Goal: Check status: Check status

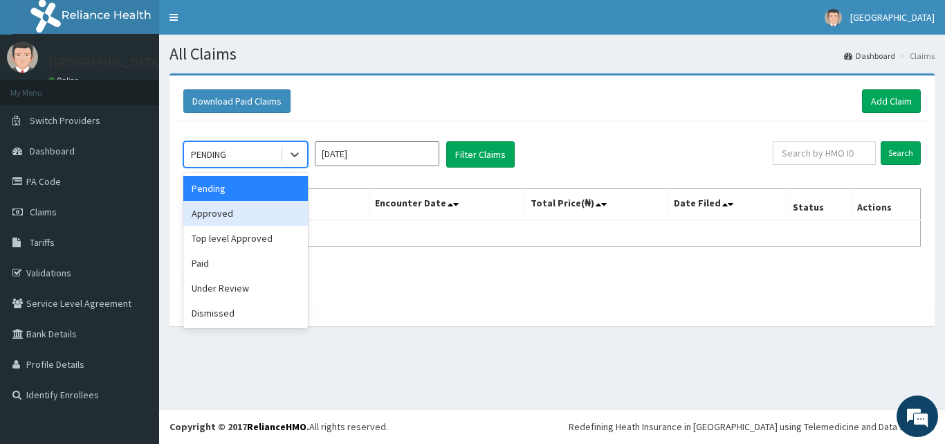
click at [242, 208] on div "Approved" at bounding box center [245, 213] width 125 height 25
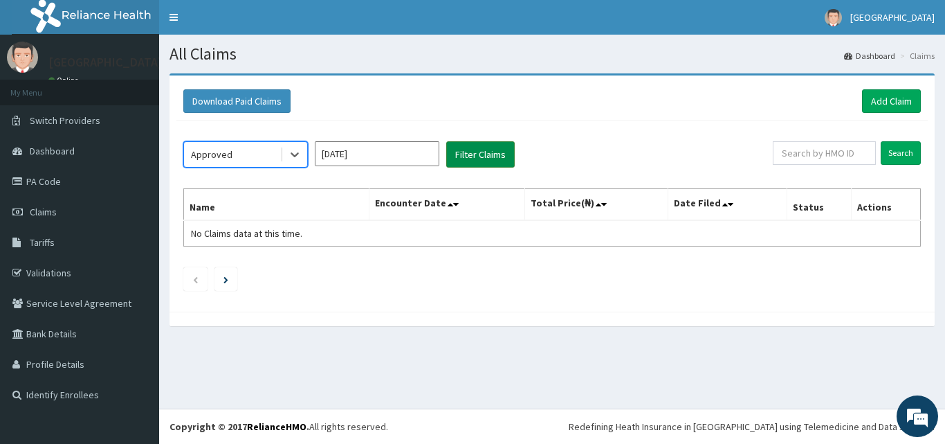
click at [485, 149] on button "Filter Claims" at bounding box center [480, 154] width 69 height 26
click at [475, 153] on button "Filter Claims" at bounding box center [480, 154] width 69 height 26
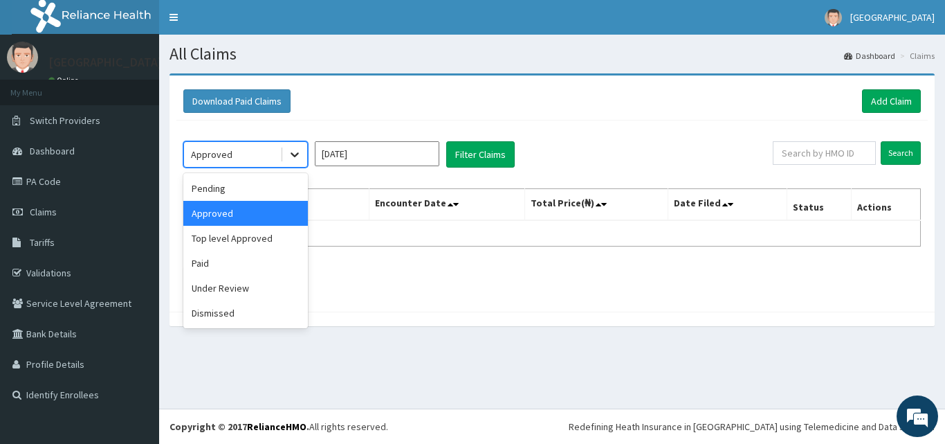
click at [300, 156] on icon at bounding box center [295, 154] width 14 height 14
click at [235, 220] on div "Approved" at bounding box center [245, 213] width 125 height 25
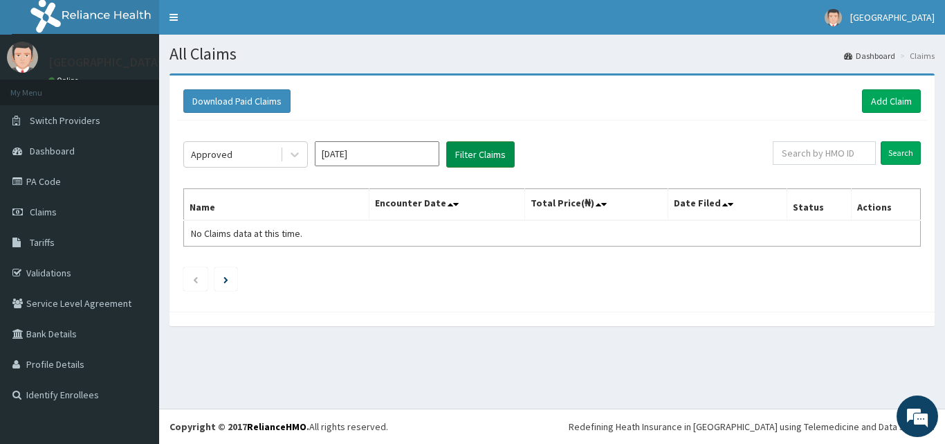
click at [478, 149] on button "Filter Claims" at bounding box center [480, 154] width 69 height 26
click at [478, 152] on button "Filter Claims" at bounding box center [480, 154] width 69 height 26
click at [278, 157] on div "Approved" at bounding box center [232, 154] width 96 height 22
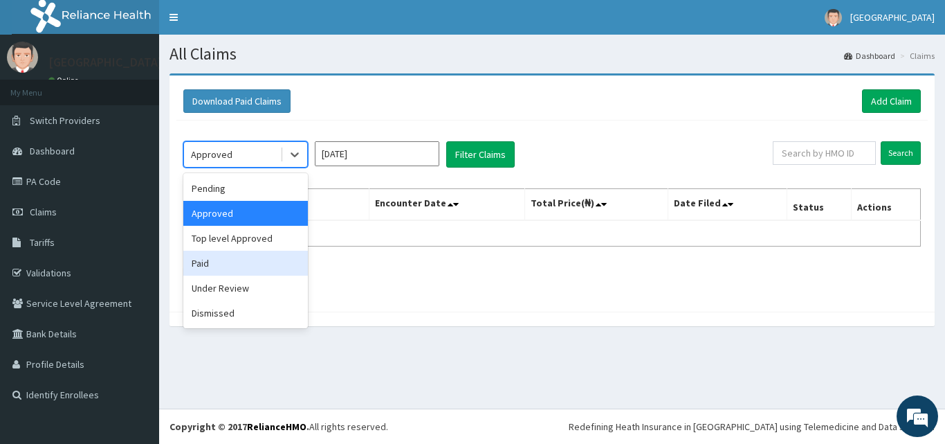
click at [229, 257] on div "Paid" at bounding box center [245, 263] width 125 height 25
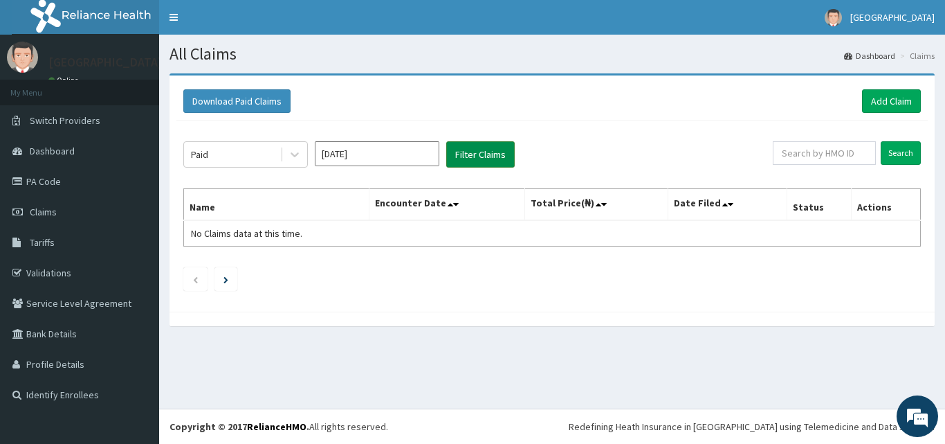
click at [497, 147] on button "Filter Claims" at bounding box center [480, 154] width 69 height 26
